Goal: Transaction & Acquisition: Book appointment/travel/reservation

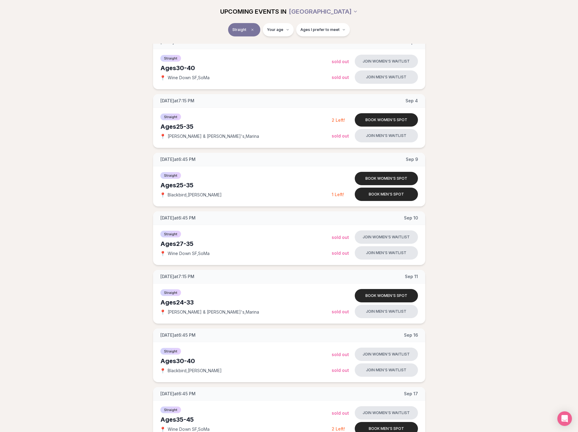
scroll to position [91, 0]
click at [383, 198] on button "Book men's spot" at bounding box center [386, 194] width 63 height 13
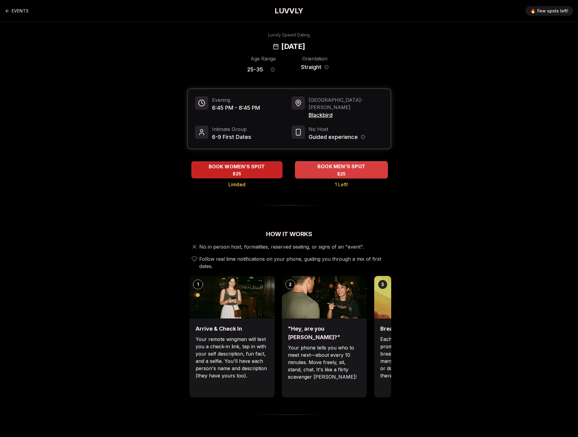
click at [357, 166] on div "BOOK MEN'S SPOT $25" at bounding box center [341, 169] width 93 height 17
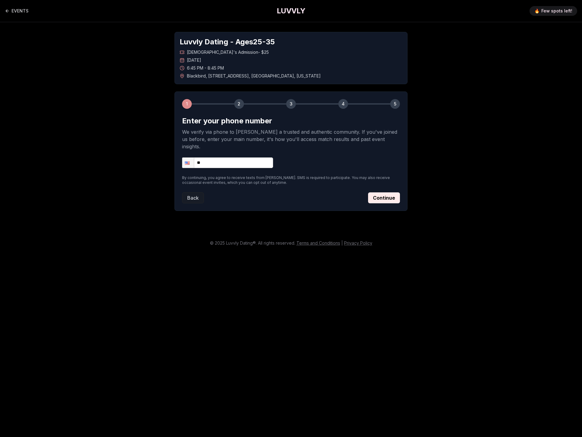
click at [225, 157] on input "**" at bounding box center [227, 162] width 91 height 11
type input "**********"
click at [386, 193] on button "Continue" at bounding box center [384, 197] width 32 height 11
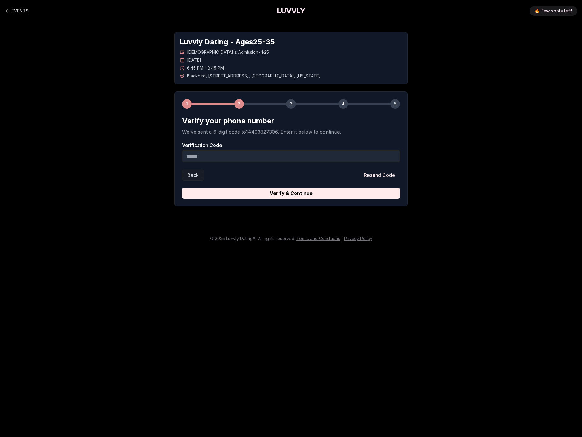
click at [234, 156] on input "Verification Code" at bounding box center [291, 156] width 218 height 12
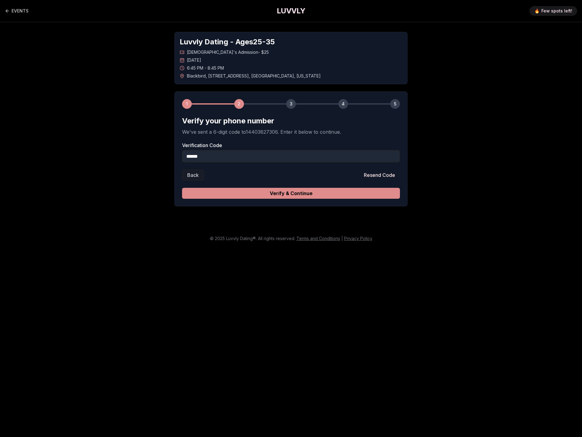
type input "******"
click at [250, 193] on button "Verify & Continue" at bounding box center [291, 193] width 218 height 11
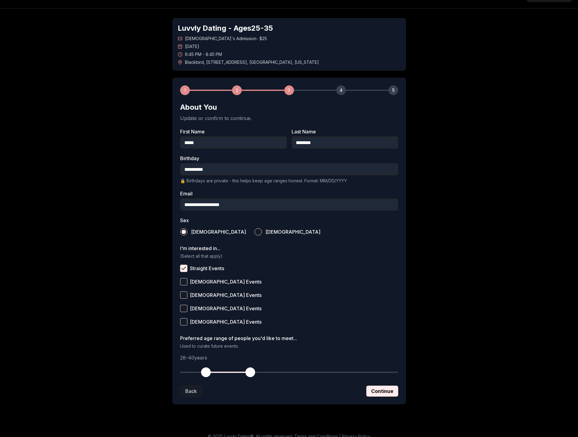
scroll to position [21, 0]
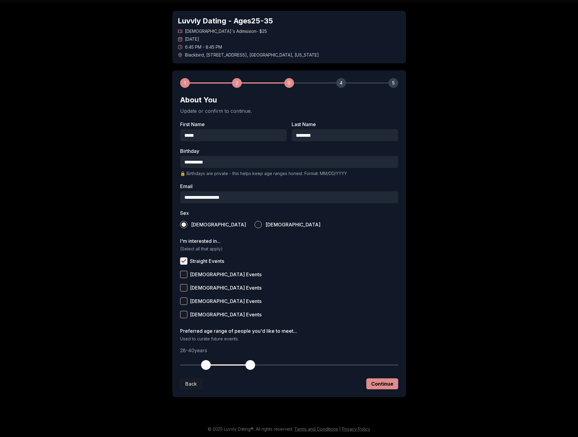
click at [389, 384] on button "Continue" at bounding box center [382, 383] width 32 height 11
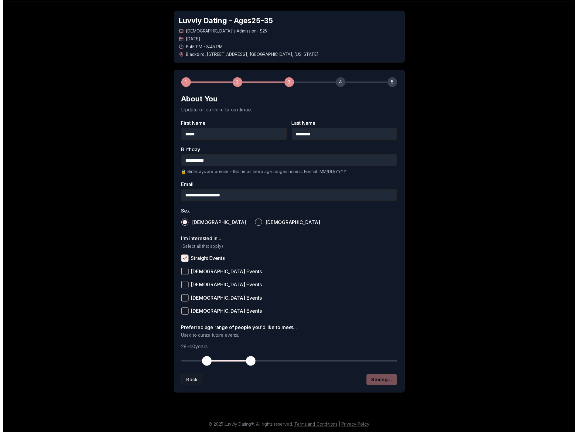
scroll to position [0, 0]
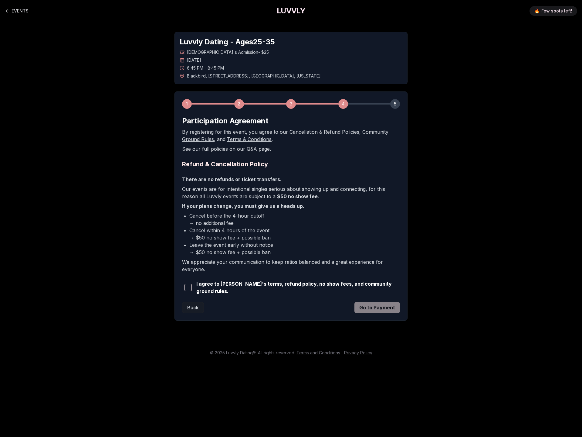
click at [187, 287] on span "button" at bounding box center [188, 287] width 7 height 7
click at [382, 309] on button "Go to Payment" at bounding box center [378, 307] width 46 height 11
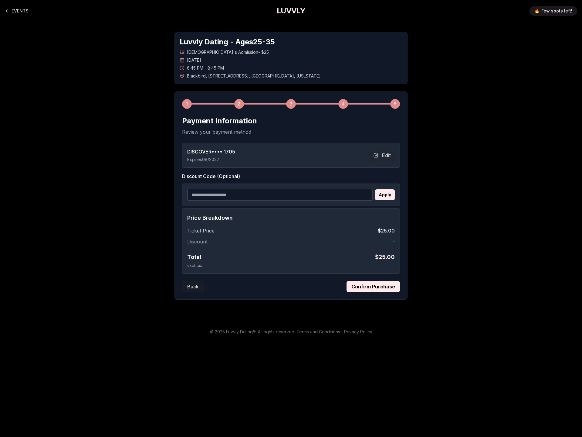
click at [374, 288] on button "Confirm Purchase" at bounding box center [373, 286] width 53 height 11
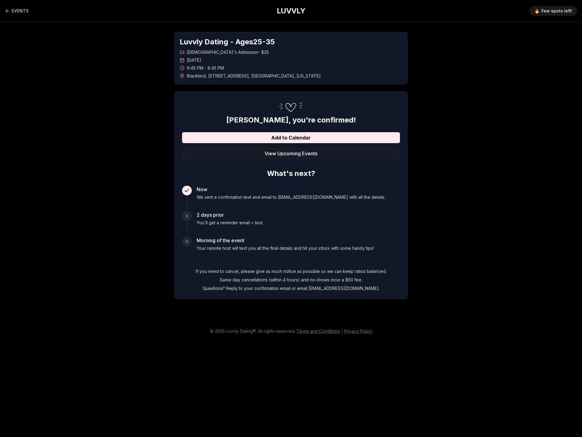
click at [97, 178] on div "Luvvly Dating - Ages 25 - 35 Straight Men's Admission - $25 Tuesday, September …" at bounding box center [291, 165] width 425 height 286
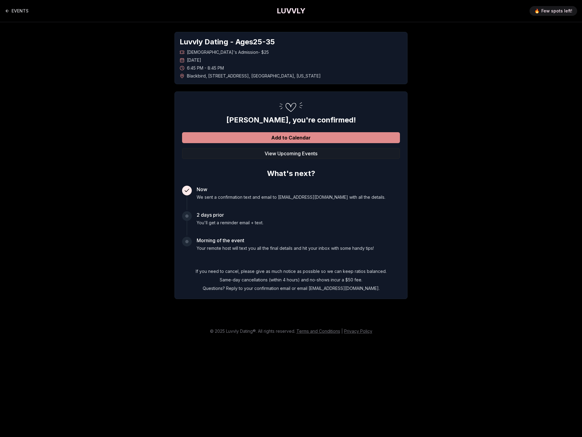
click at [274, 141] on button "Add to Calendar" at bounding box center [291, 137] width 218 height 11
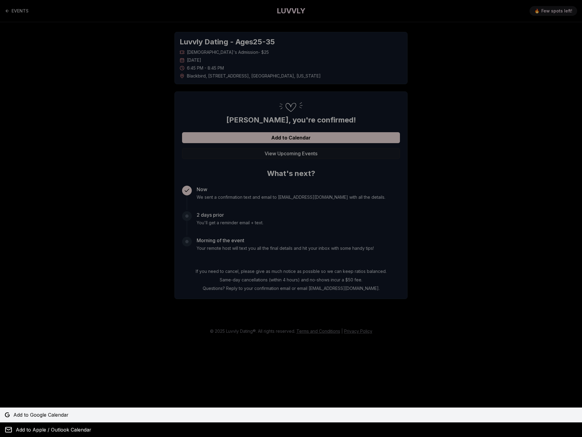
click at [36, 416] on span "Add to Google Calendar" at bounding box center [40, 414] width 55 height 7
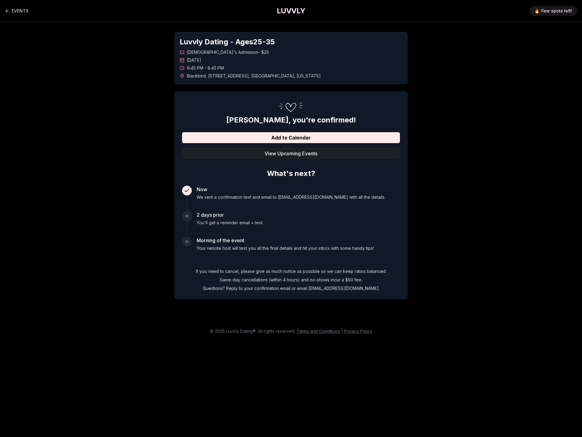
click at [277, 153] on button "View Upcoming Events" at bounding box center [291, 153] width 218 height 11
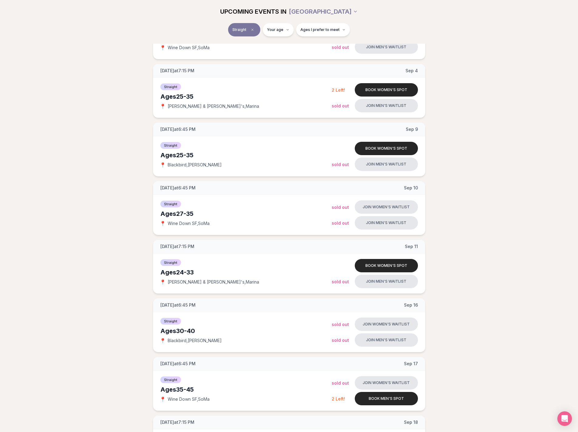
scroll to position [243, 0]
